Goal: Check status

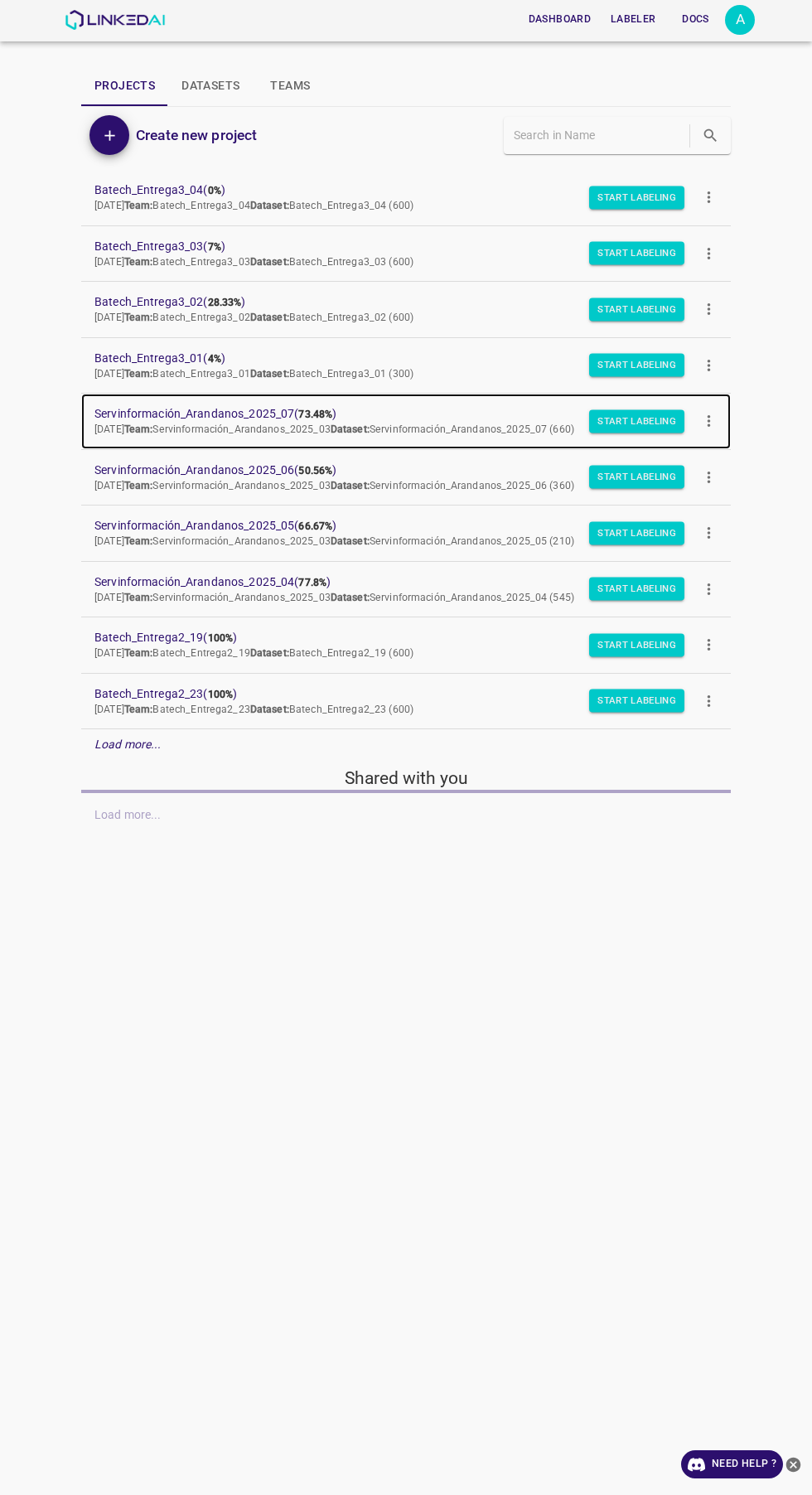
click at [202, 422] on p "[DATE] Team: Servinformación_Arandanos_2025_03 Dataset: Servinformación_Arandan…" at bounding box center [393, 429] width 597 height 15
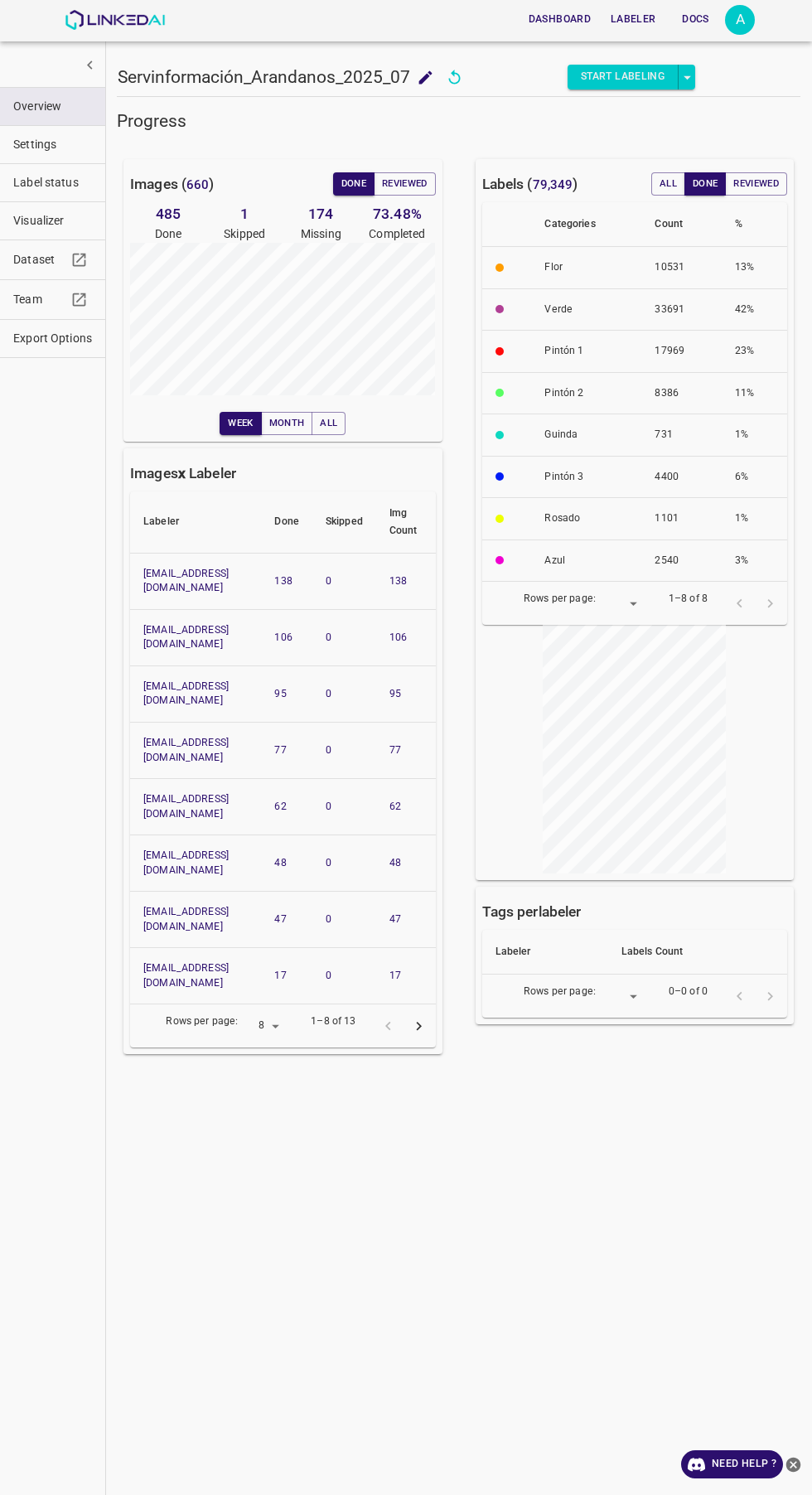
click at [57, 224] on span "Visualizer" at bounding box center [53, 221] width 79 height 18
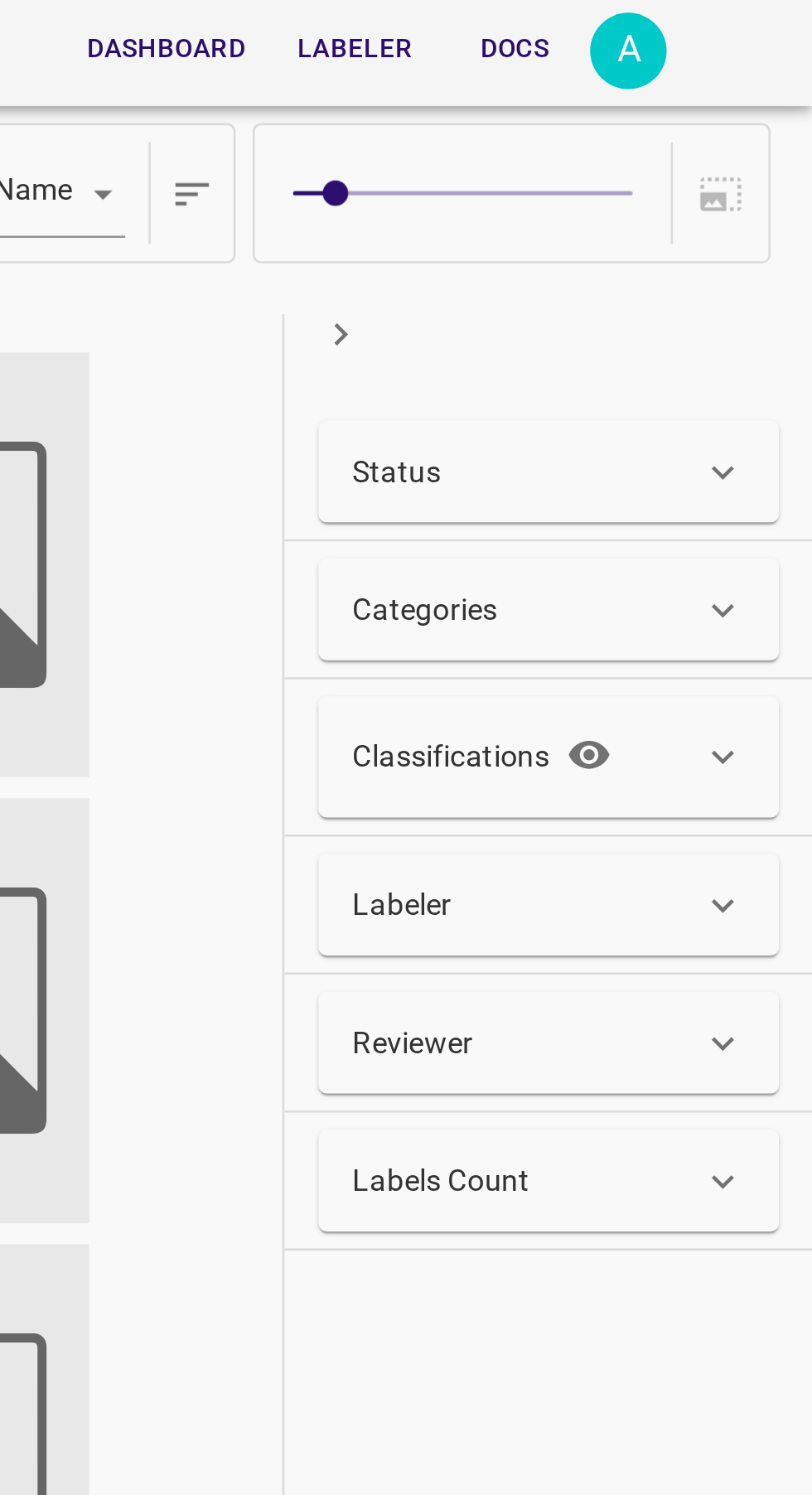
click at [725, 181] on div "Status" at bounding box center [699, 184] width 135 height 18
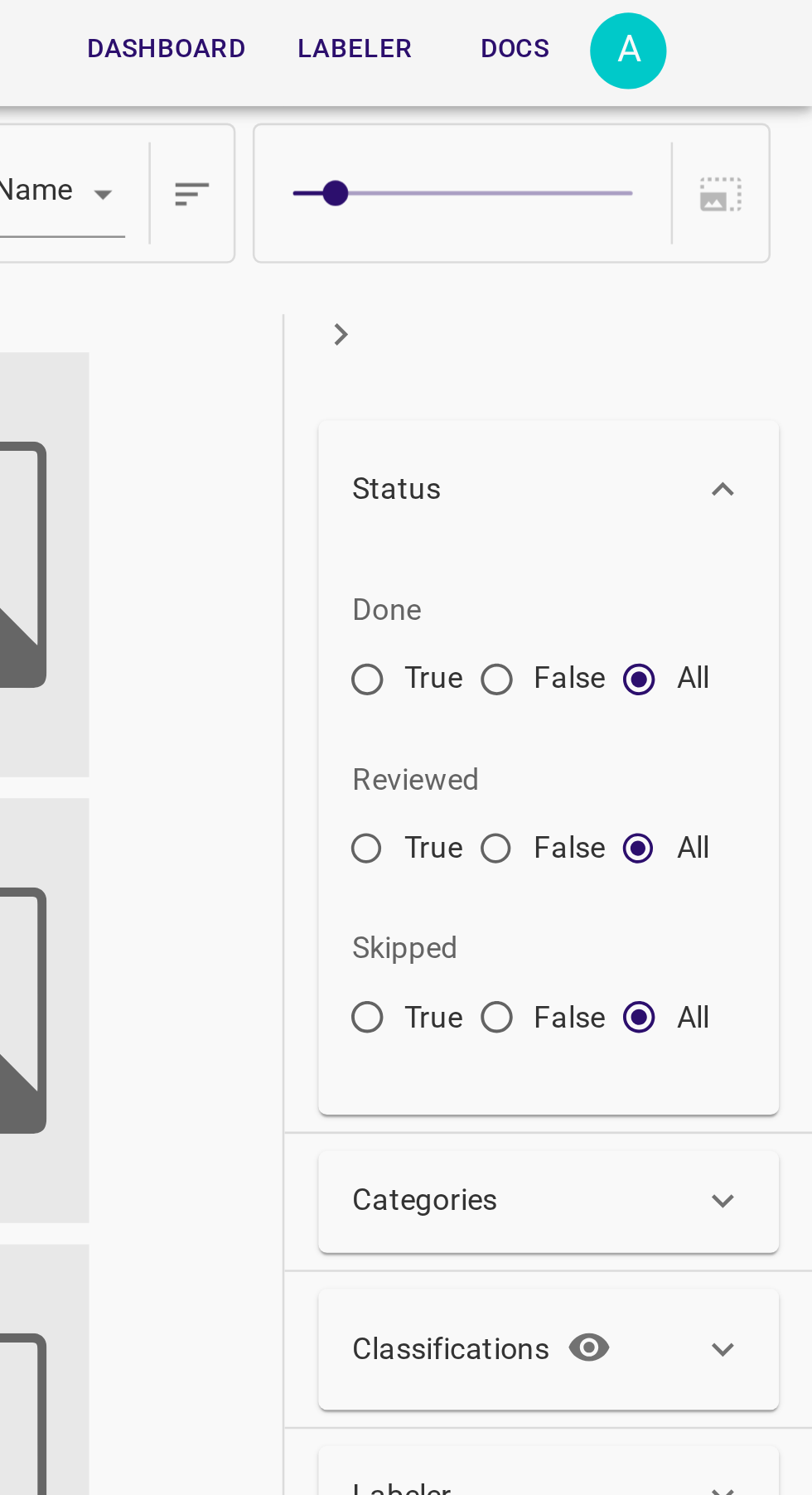
click at [696, 273] on input "False" at bounding box center [688, 268] width 30 height 30
radio input "true"
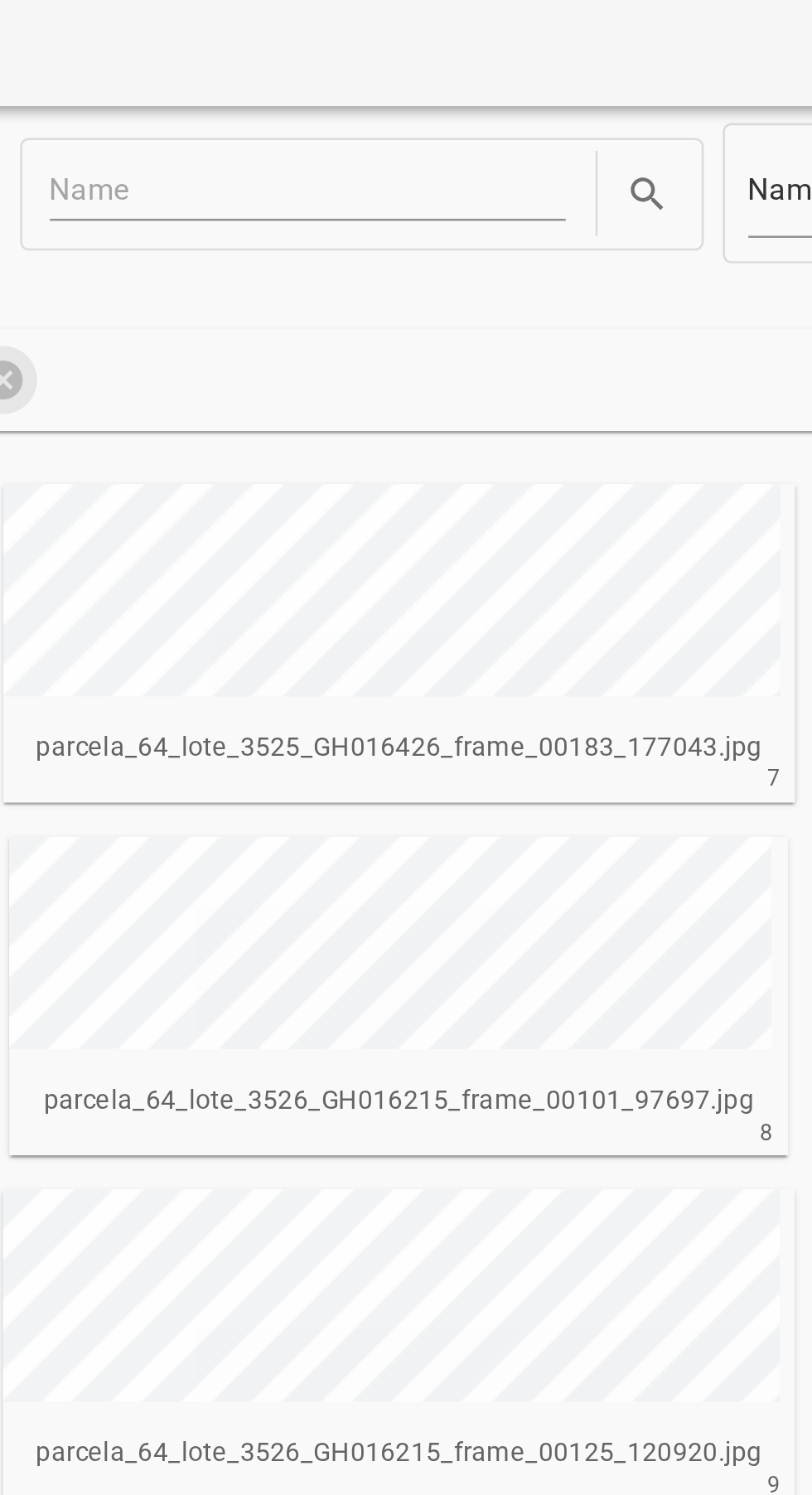
scroll to position [899, 0]
